Goal: Book appointment/travel/reservation

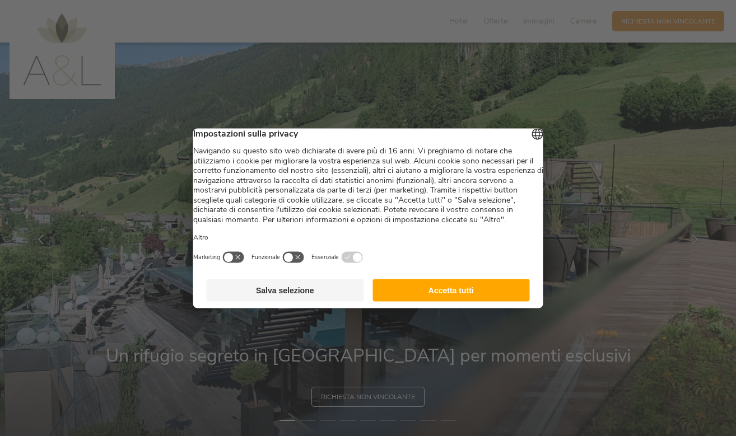
click at [434, 301] on button "Accetta tutti" at bounding box center [450, 290] width 157 height 22
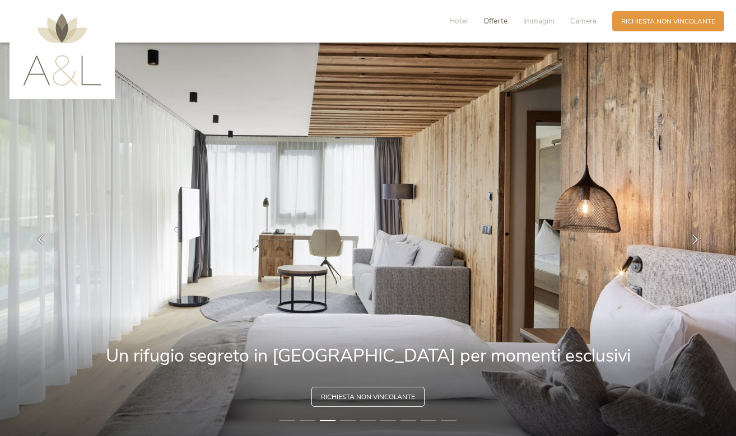
click at [495, 21] on span "Offerte" at bounding box center [495, 21] width 24 height 11
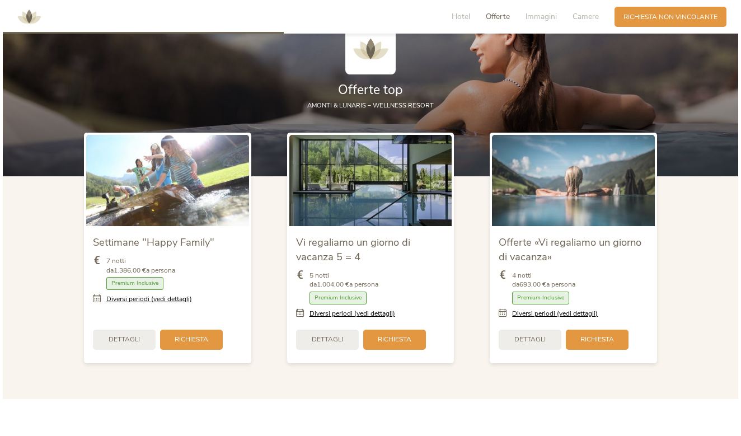
scroll to position [1076, 0]
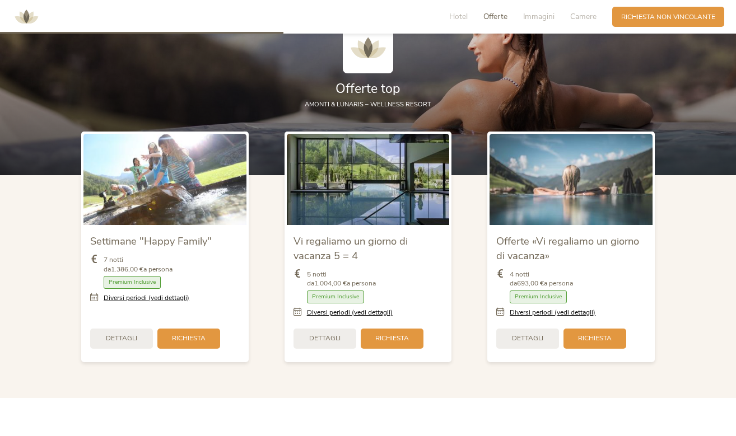
click at [93, 293] on icon at bounding box center [96, 298] width 13 height 10
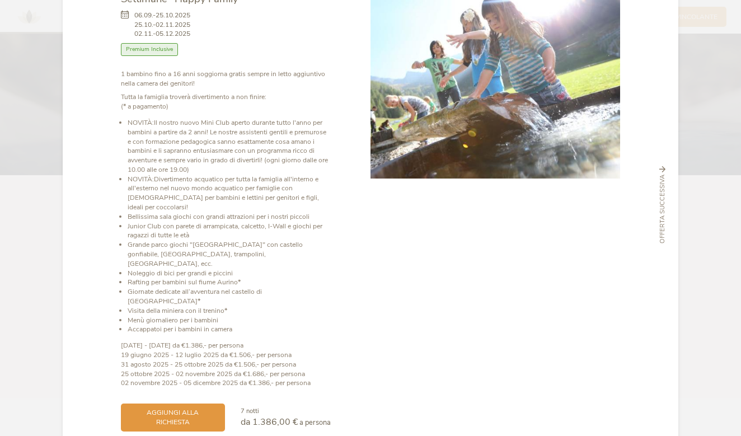
scroll to position [71, 0]
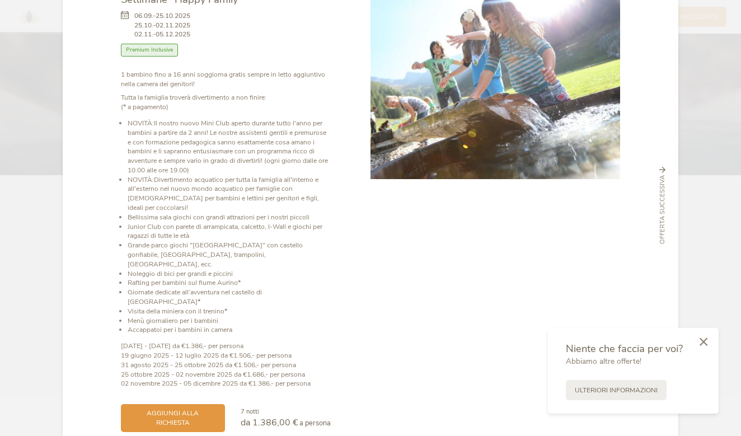
click at [706, 343] on icon at bounding box center [704, 342] width 8 height 8
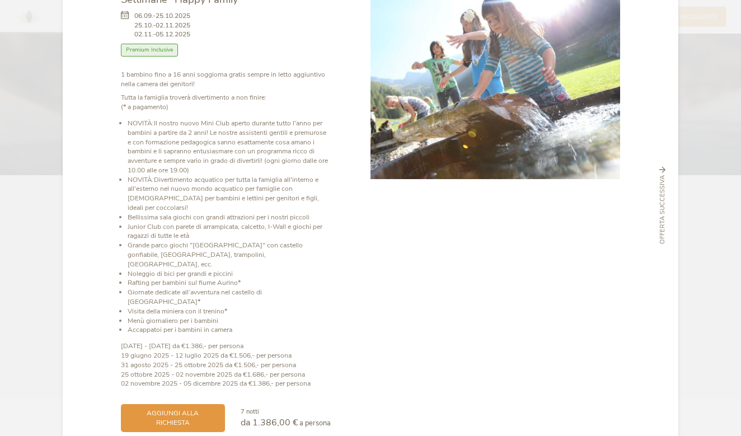
click at [658, 207] on span "Offerta successiva" at bounding box center [662, 209] width 9 height 69
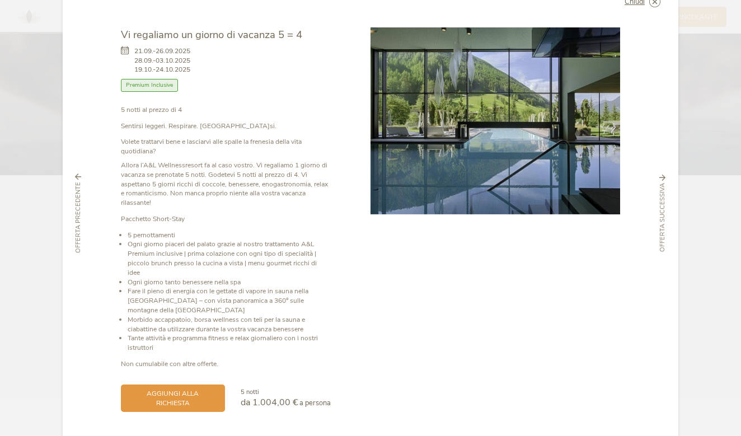
scroll to position [35, 0]
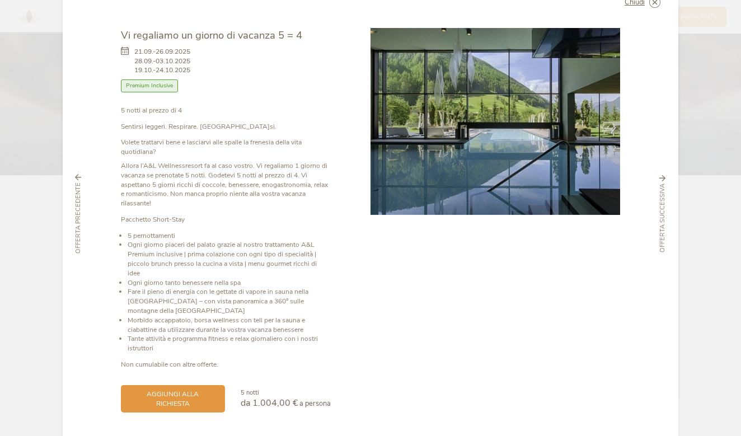
click at [658, 208] on span "Offerta successiva" at bounding box center [662, 218] width 9 height 69
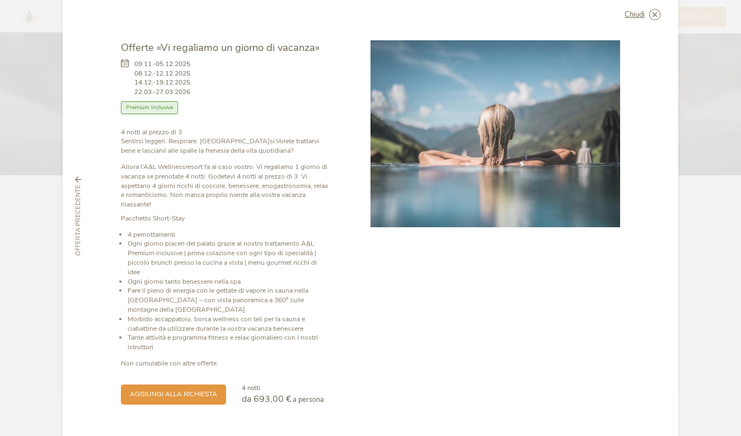
scroll to position [21, 0]
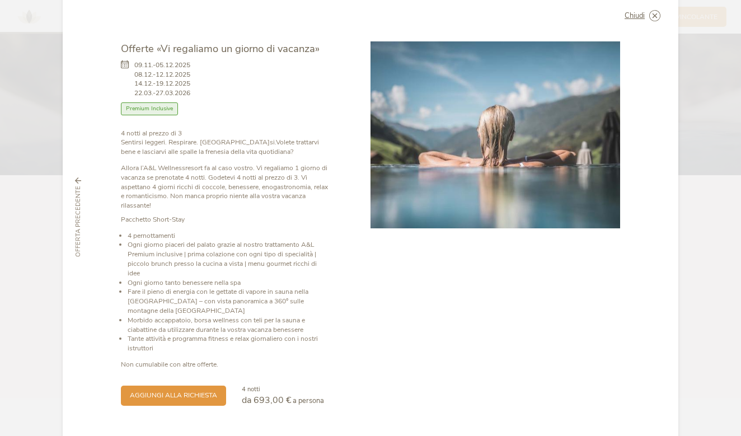
click at [77, 213] on span "Offerta precedente" at bounding box center [78, 221] width 9 height 71
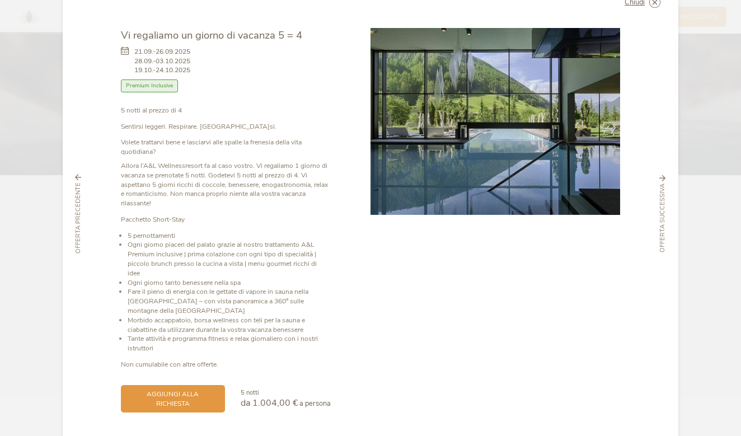
click at [77, 213] on span "Offerta precedente" at bounding box center [78, 217] width 9 height 71
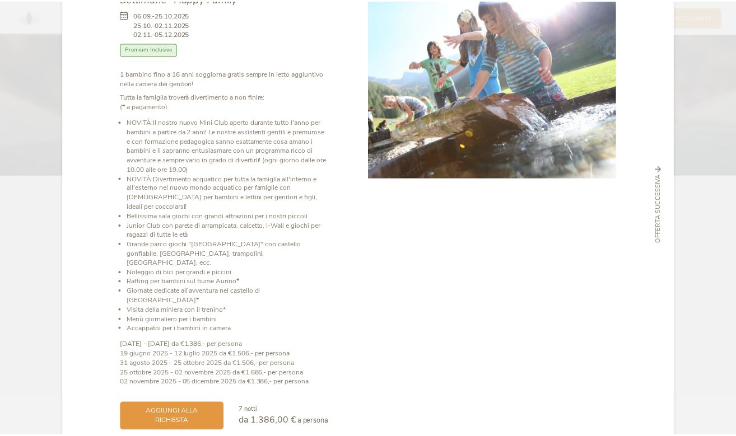
scroll to position [71, 0]
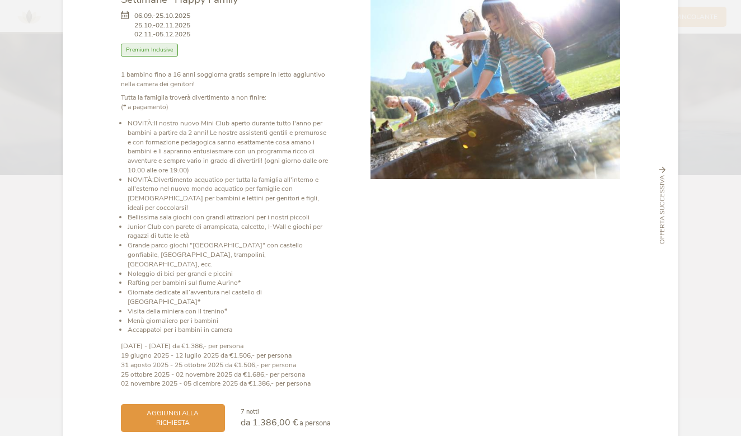
click at [661, 194] on span "Offerta successiva" at bounding box center [662, 209] width 9 height 69
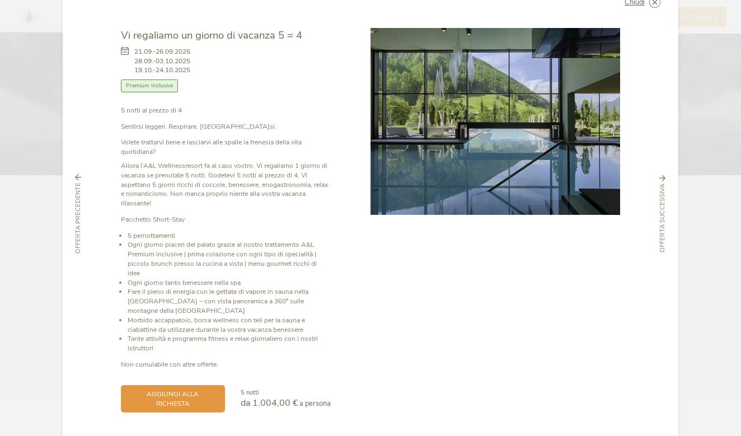
click at [661, 194] on span "Offerta successiva" at bounding box center [662, 218] width 9 height 69
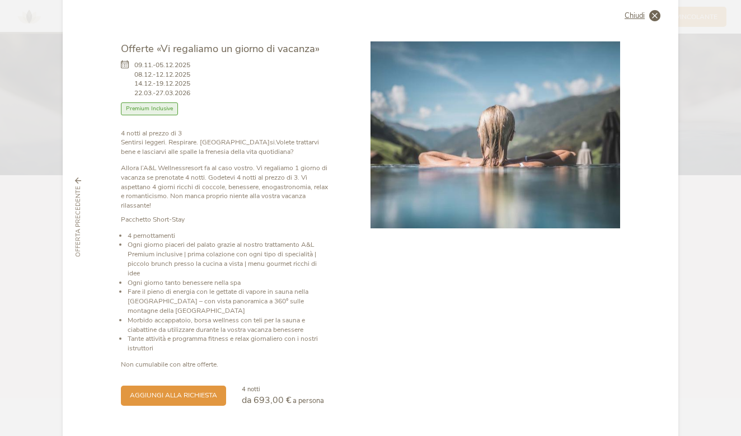
click at [632, 15] on span "Chiudi" at bounding box center [635, 15] width 20 height 7
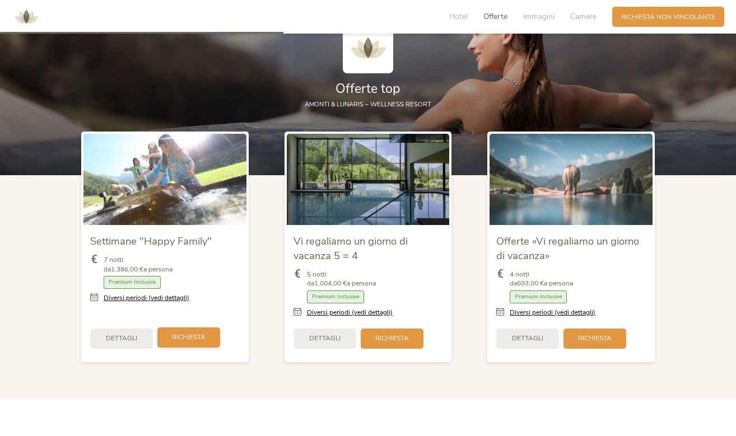
click at [185, 332] on div "Richiesta" at bounding box center [188, 337] width 63 height 20
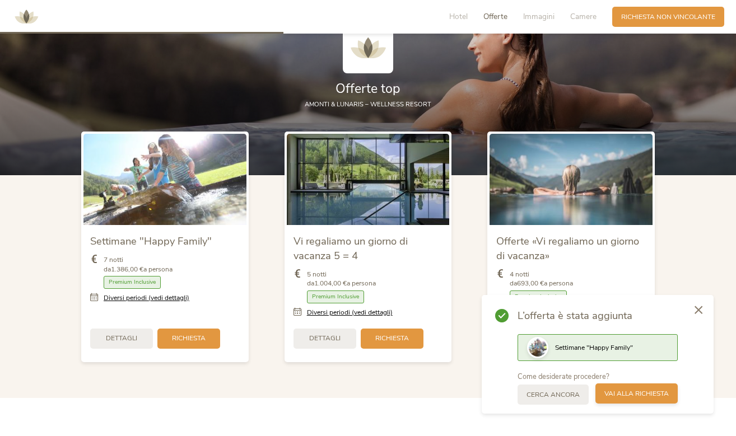
click at [620, 395] on span "Vai alla richiesta" at bounding box center [636, 394] width 64 height 10
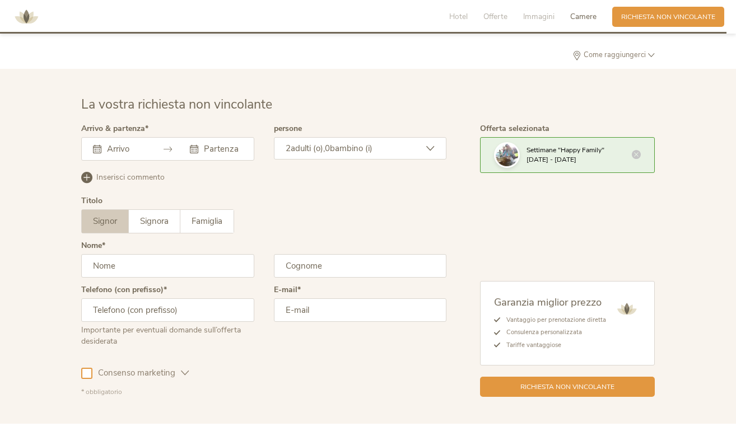
scroll to position [2758, 0]
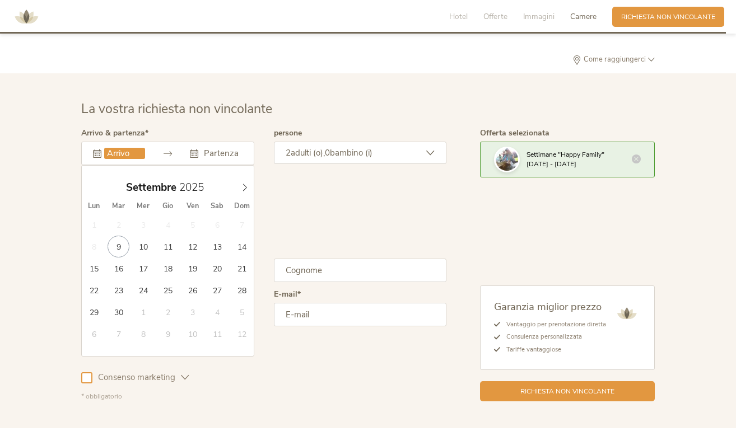
click at [127, 148] on input "text" at bounding box center [124, 153] width 41 height 11
click at [244, 184] on icon at bounding box center [245, 188] width 8 height 8
type input "[DATE]"
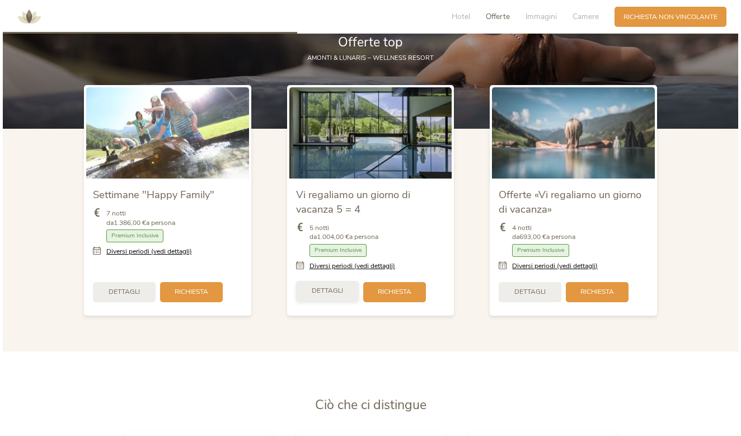
scroll to position [1085, 0]
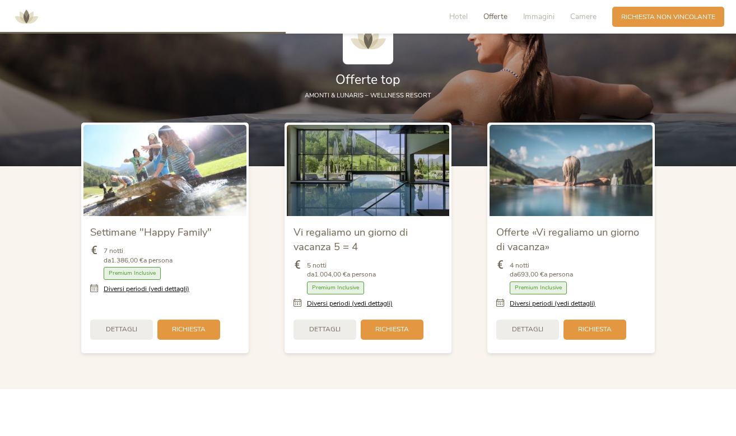
click at [505, 299] on icon at bounding box center [502, 304] width 13 height 10
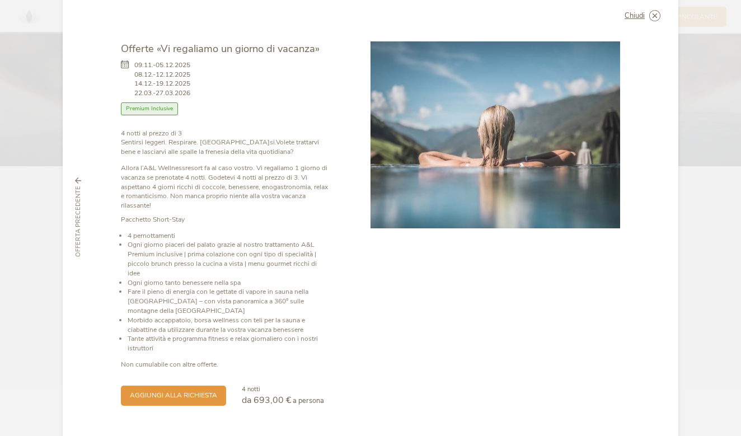
scroll to position [0, 0]
